Goal: Information Seeking & Learning: Learn about a topic

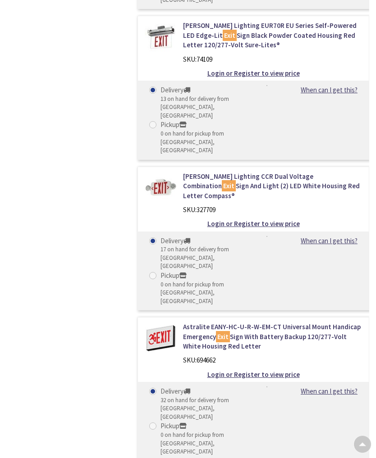
scroll to position [1126, 0]
click at [267, 322] on link "Astralite EANY-HC-U-R-W-EM-CT Universal Mount Handicap Emergency Exit Sign With…" at bounding box center [272, 336] width 179 height 29
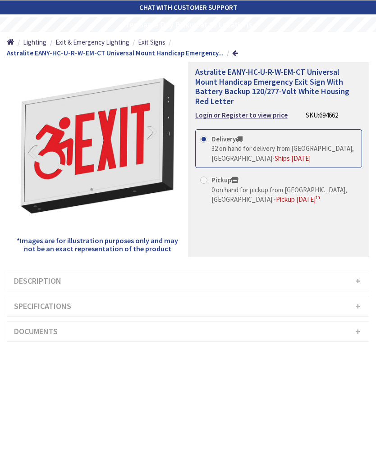
click at [186, 280] on h3 "Description" at bounding box center [187, 281] width 361 height 20
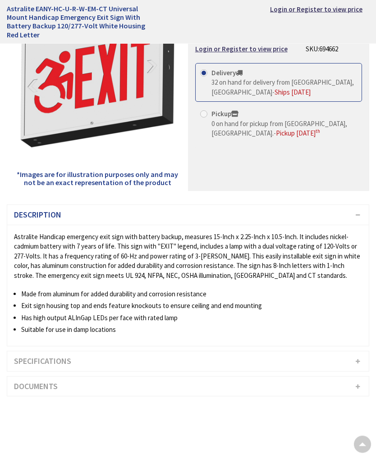
scroll to position [66, 0]
click at [195, 354] on h3 "Specifications" at bounding box center [187, 361] width 361 height 20
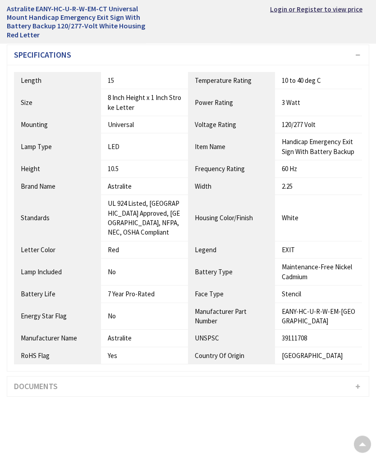
click at [269, 377] on h3 "Documents" at bounding box center [187, 387] width 361 height 20
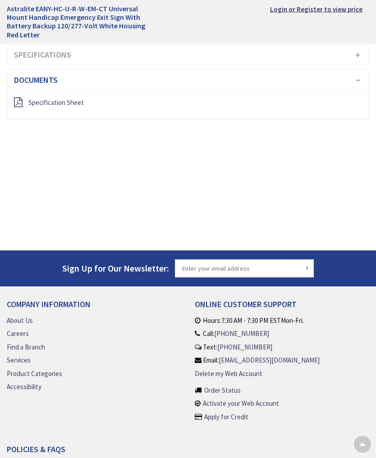
scroll to position [251, 0]
click at [98, 103] on div "Specification Sheet" at bounding box center [187, 102] width 361 height 11
click at [31, 93] on div "Specification Sheet" at bounding box center [187, 105] width 361 height 30
click at [71, 98] on span "Specification Sheet" at bounding box center [55, 102] width 55 height 9
